Goal: Navigation & Orientation: Find specific page/section

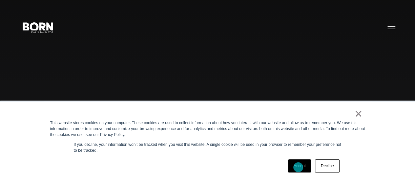
click at [298, 167] on link "Accept" at bounding box center [299, 165] width 23 height 13
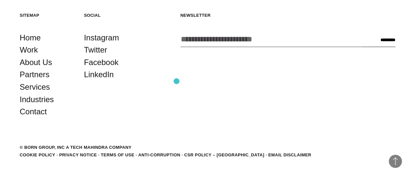
scroll to position [1411, 0]
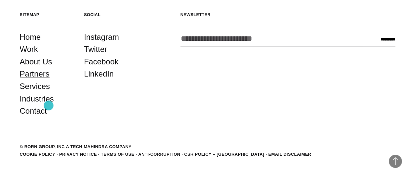
click at [49, 80] on link "Partners" at bounding box center [35, 74] width 30 height 12
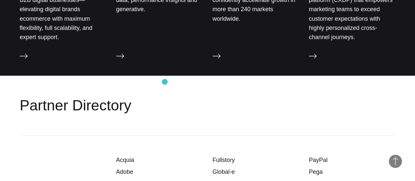
scroll to position [835, 0]
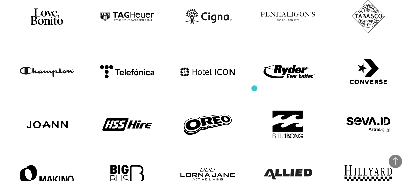
scroll to position [444, 0]
